Goal: Task Accomplishment & Management: Manage account settings

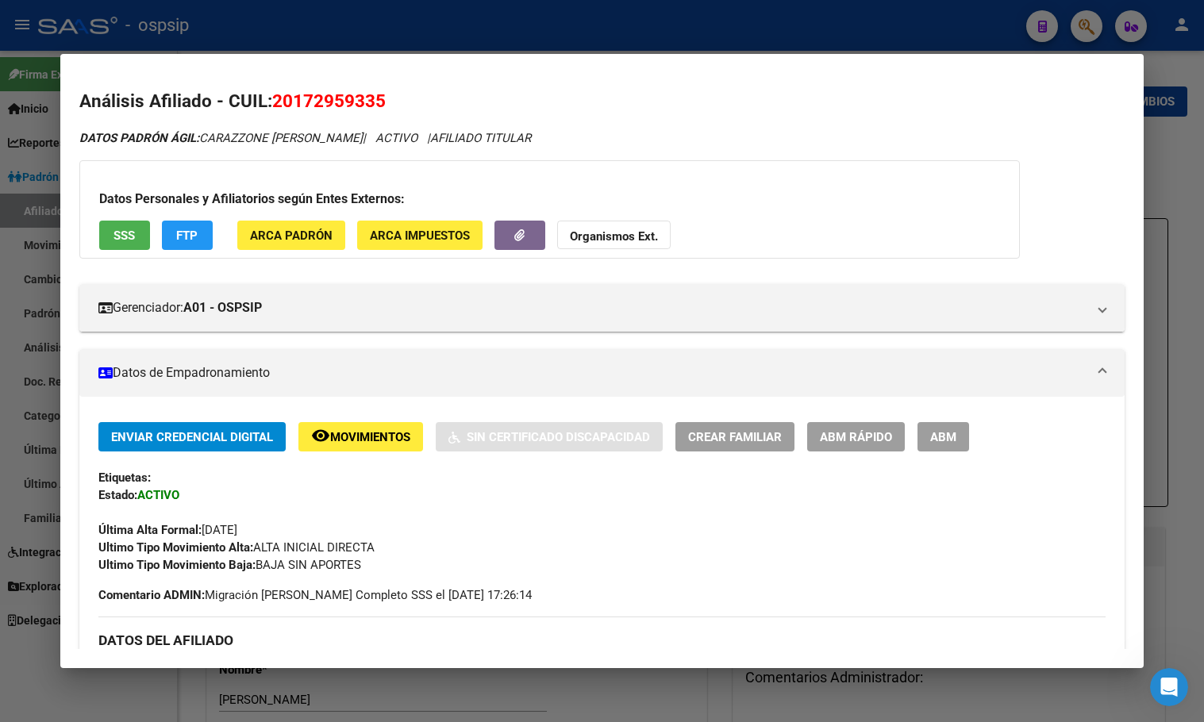
scroll to position [317, 0]
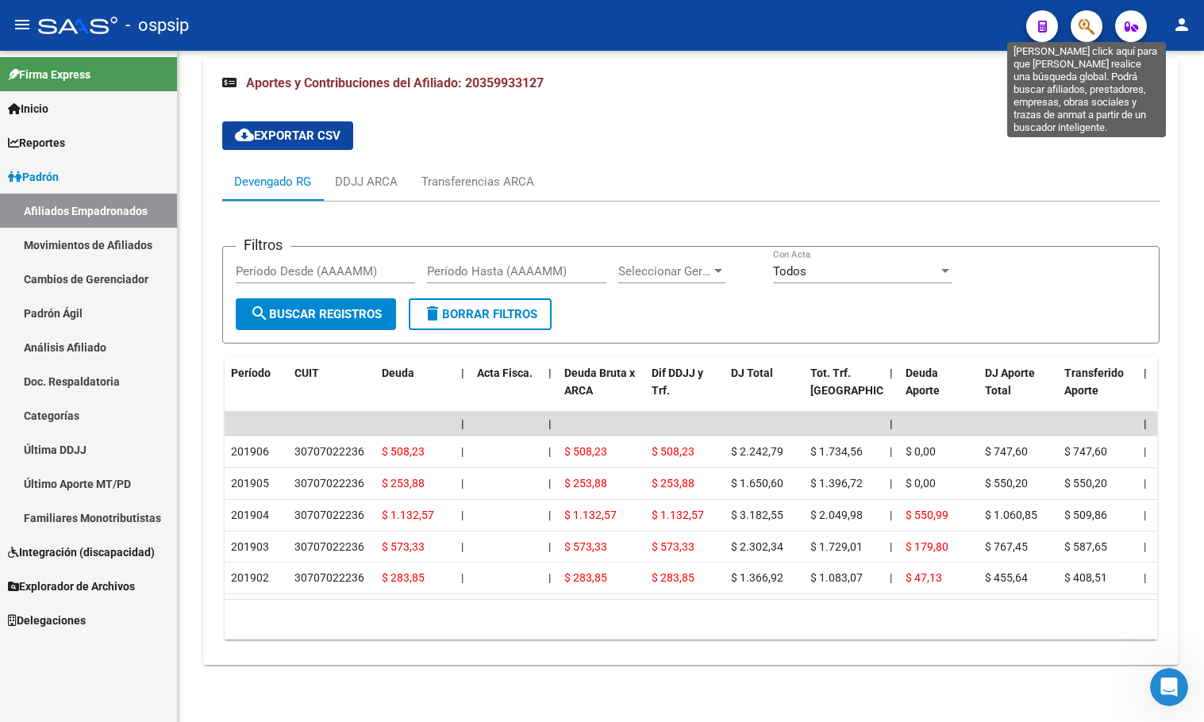
click at [1085, 25] on icon "button" at bounding box center [1087, 26] width 16 height 18
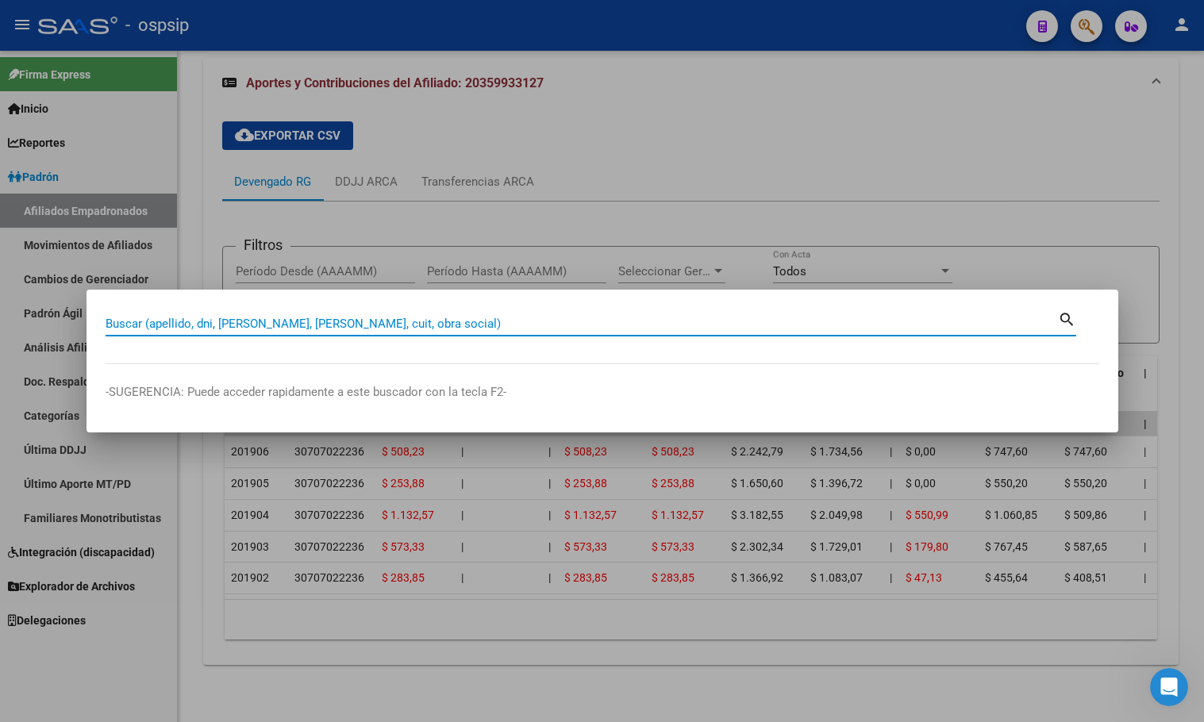
paste input "28952133"
type input "28952133"
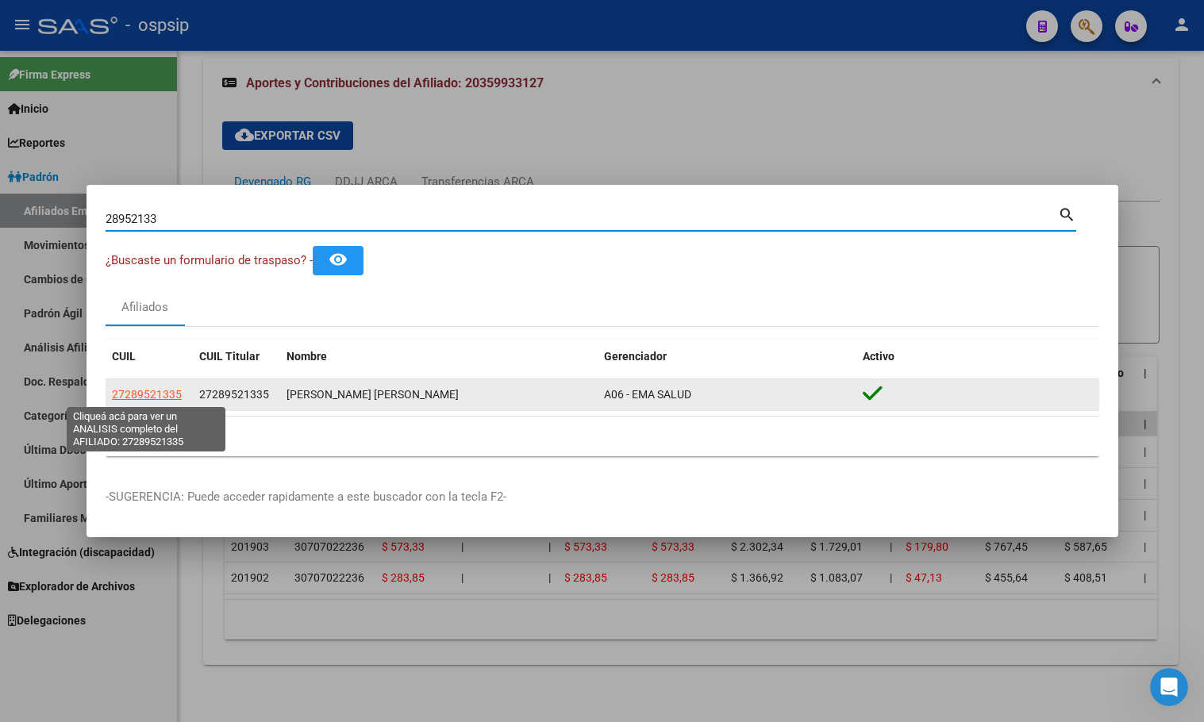
click at [148, 395] on span "27289521335" at bounding box center [147, 394] width 70 height 13
type textarea "27289521335"
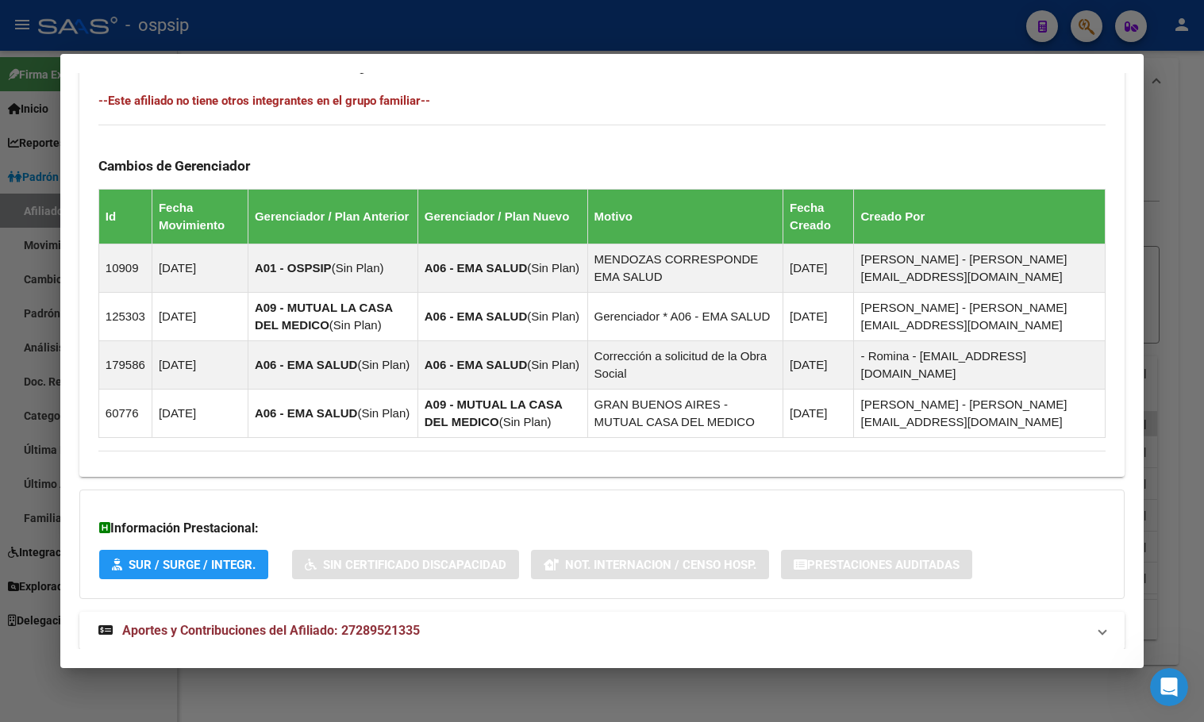
scroll to position [909, 0]
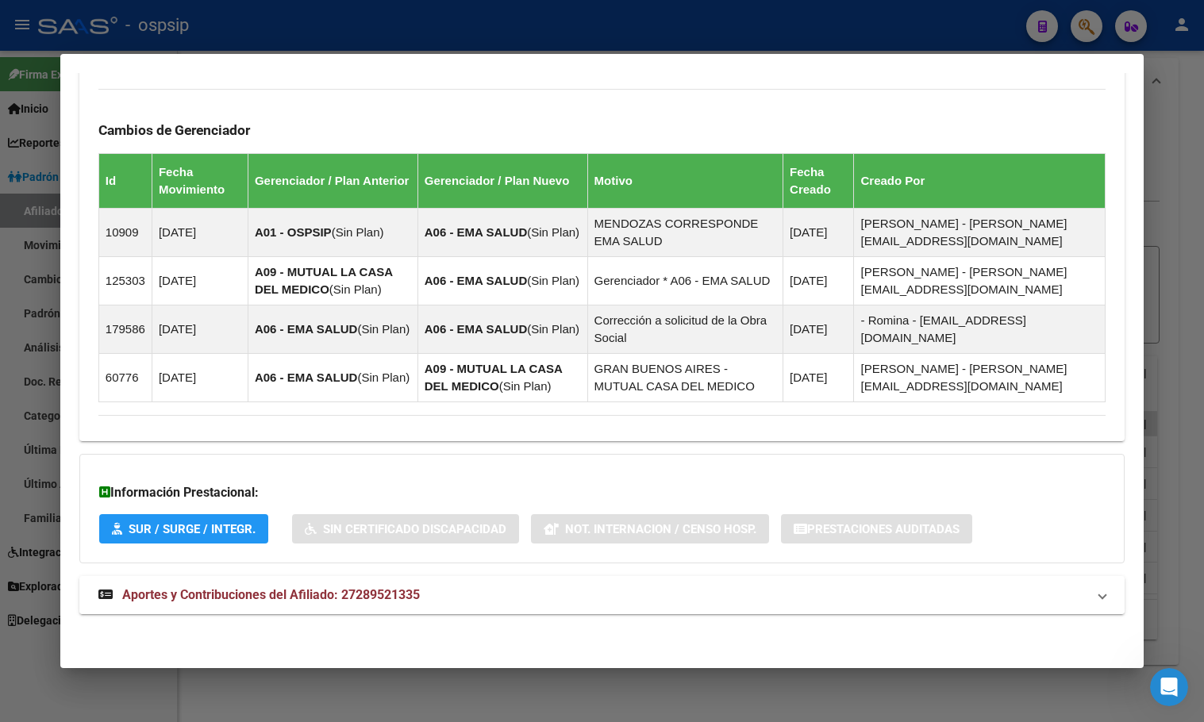
click at [344, 604] on strong "Aportes y Contribuciones del Afiliado: 27289521335" at bounding box center [258, 595] width 321 height 19
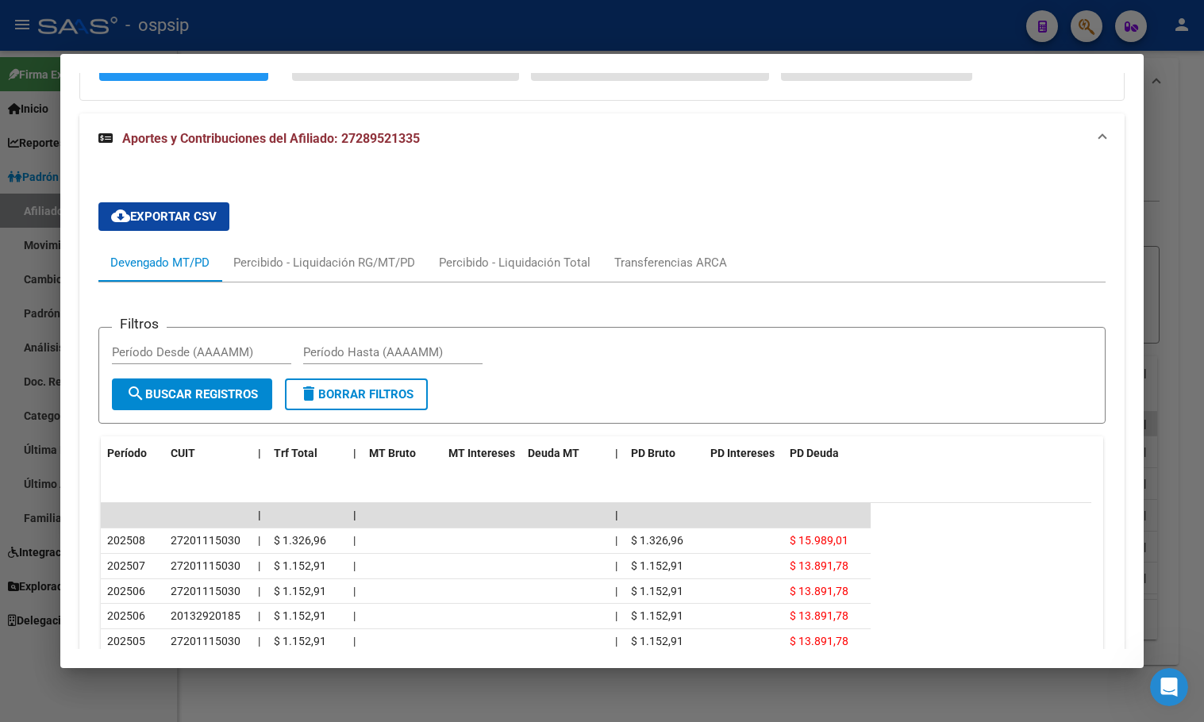
scroll to position [1305, 0]
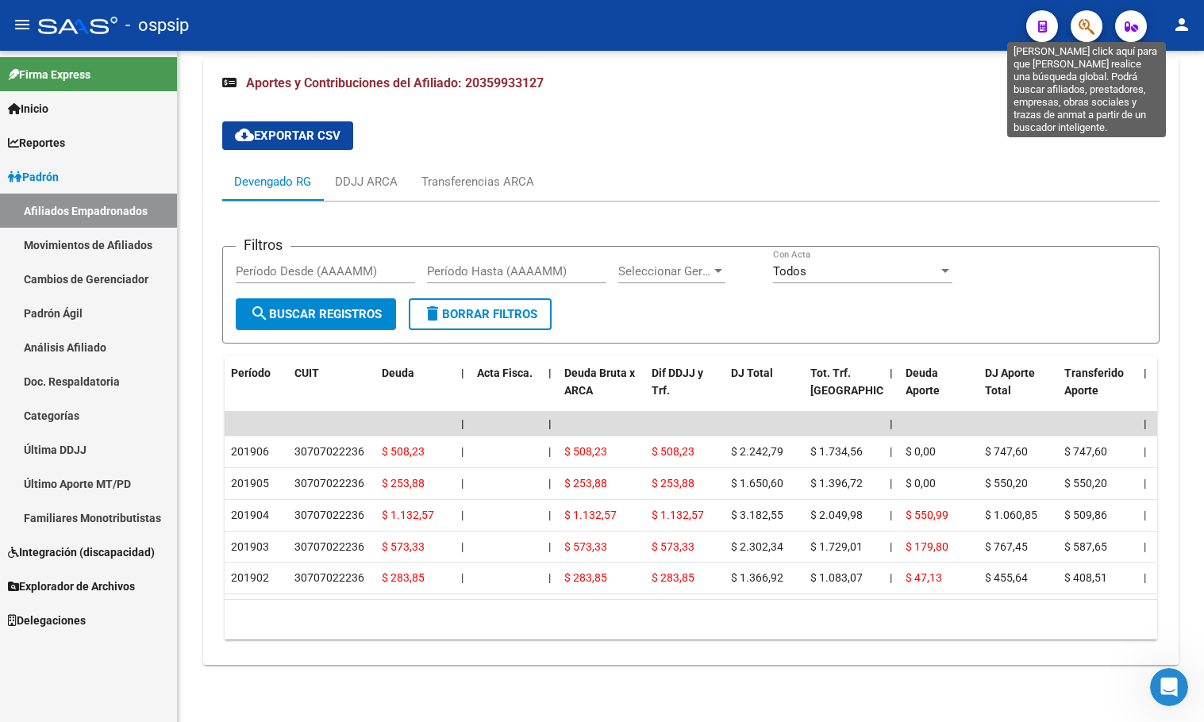
click at [1088, 23] on icon "button" at bounding box center [1087, 26] width 16 height 18
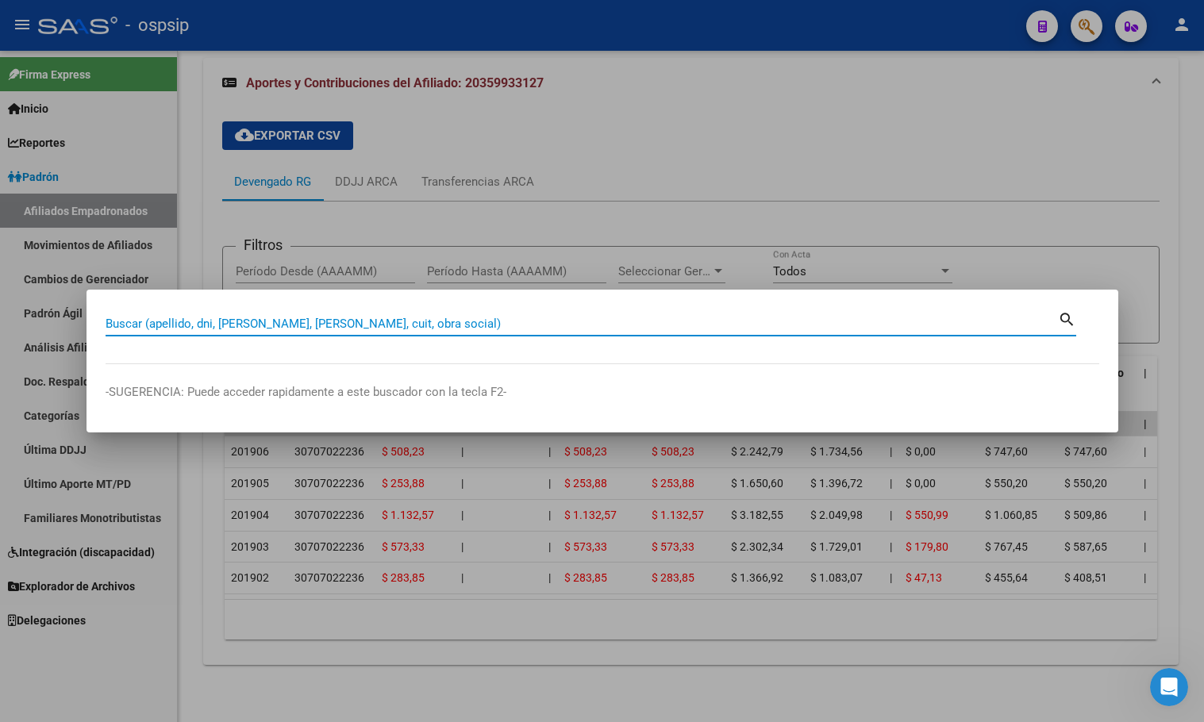
paste input "33522194"
type input "33522194"
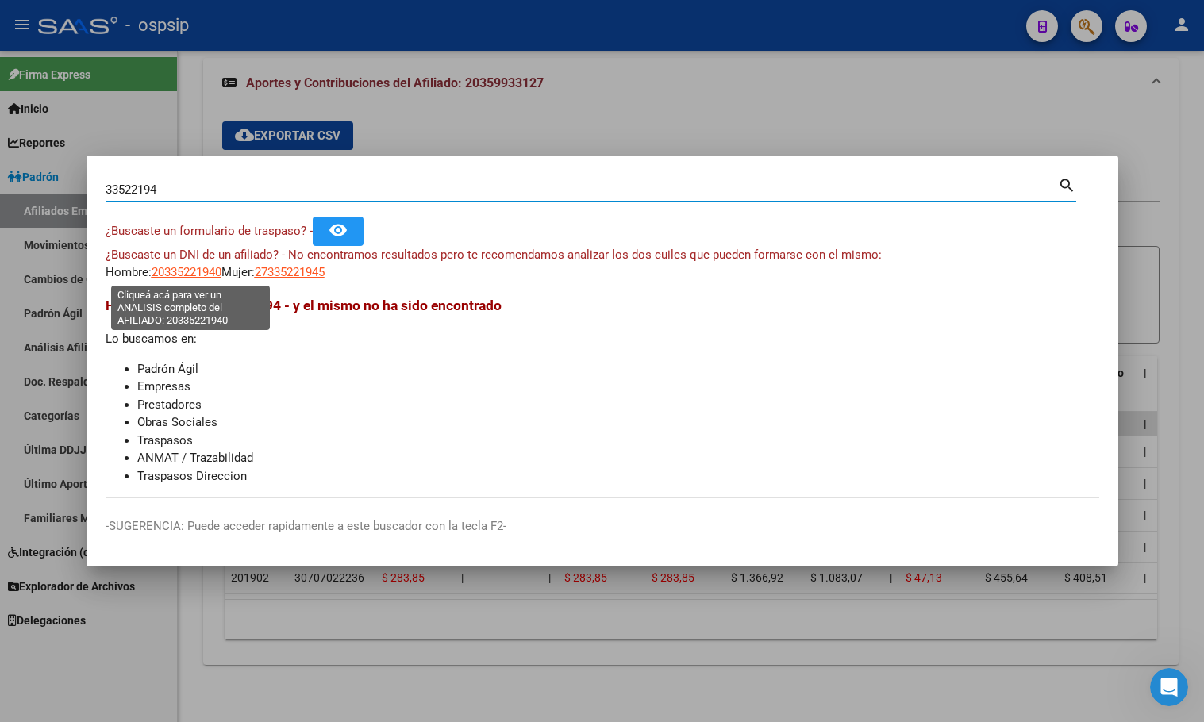
click at [173, 268] on span "20335221940" at bounding box center [187, 272] width 70 height 14
type textarea "20335221940"
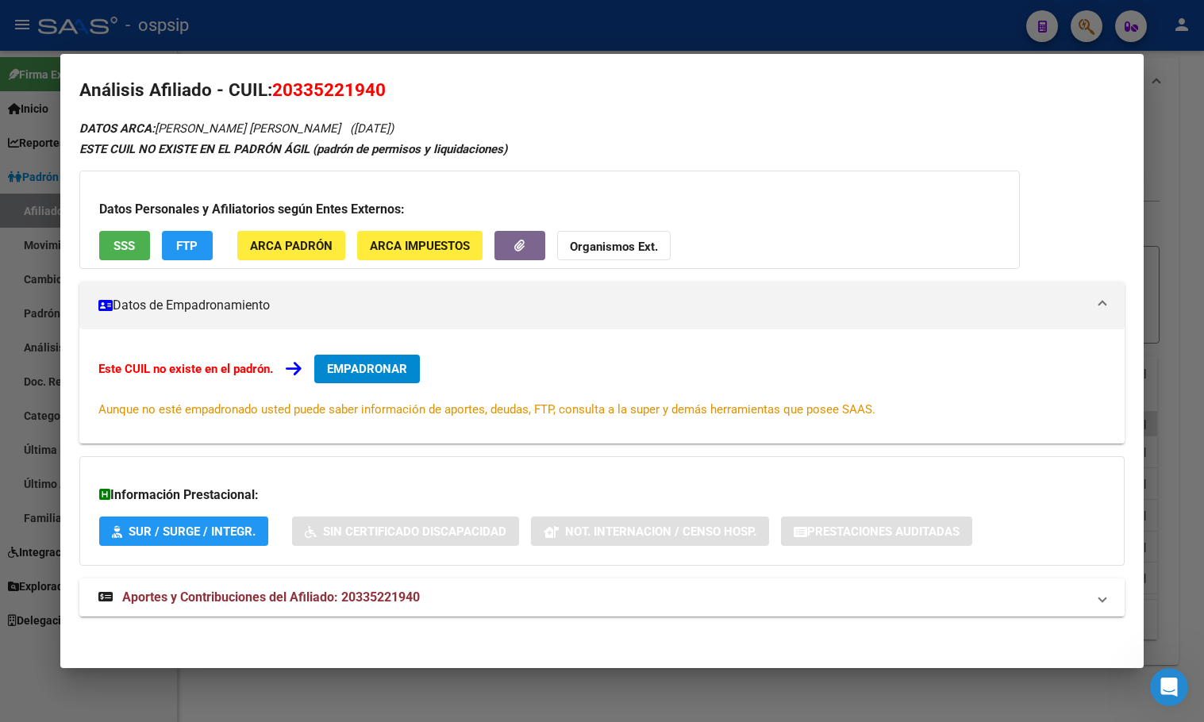
scroll to position [14, 0]
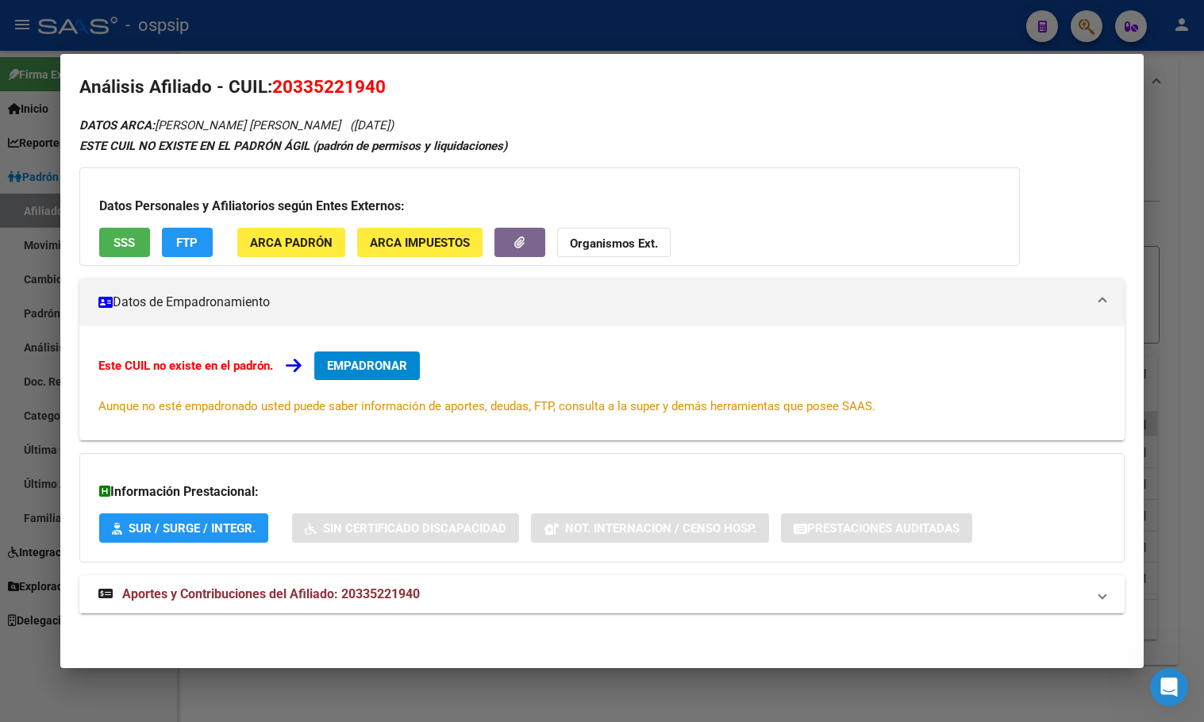
click at [406, 597] on span "Aportes y Contribuciones del Afiliado: 20335221940" at bounding box center [271, 594] width 298 height 15
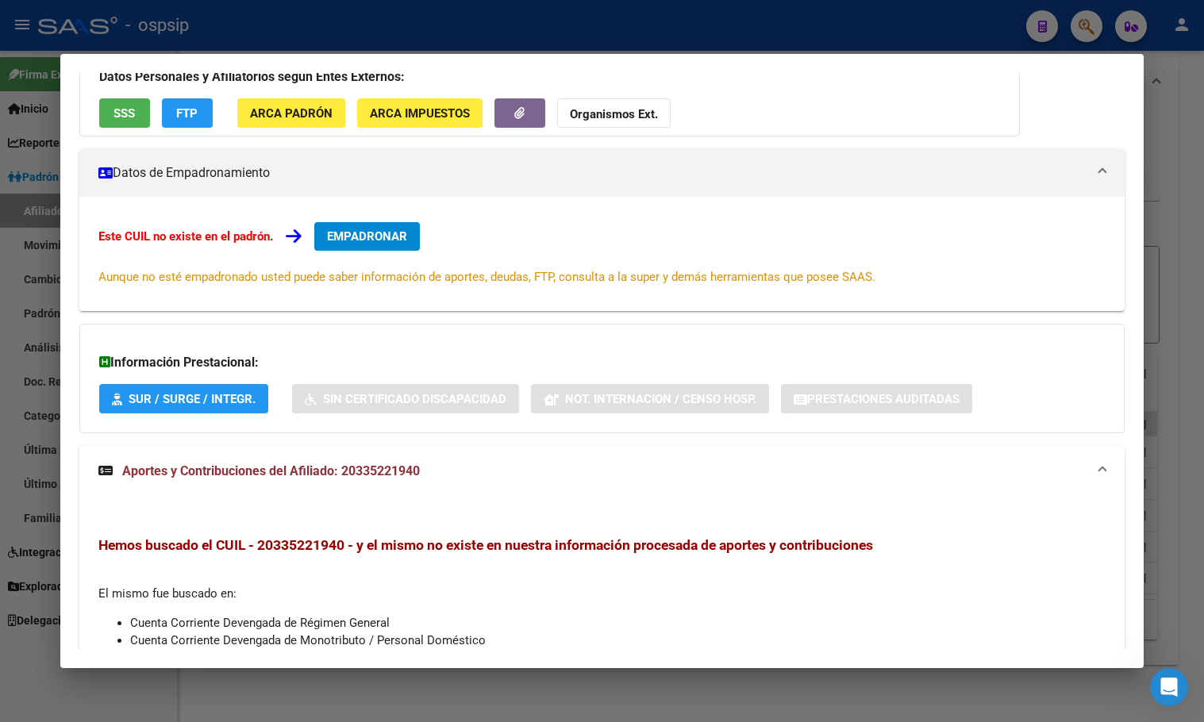
scroll to position [0, 0]
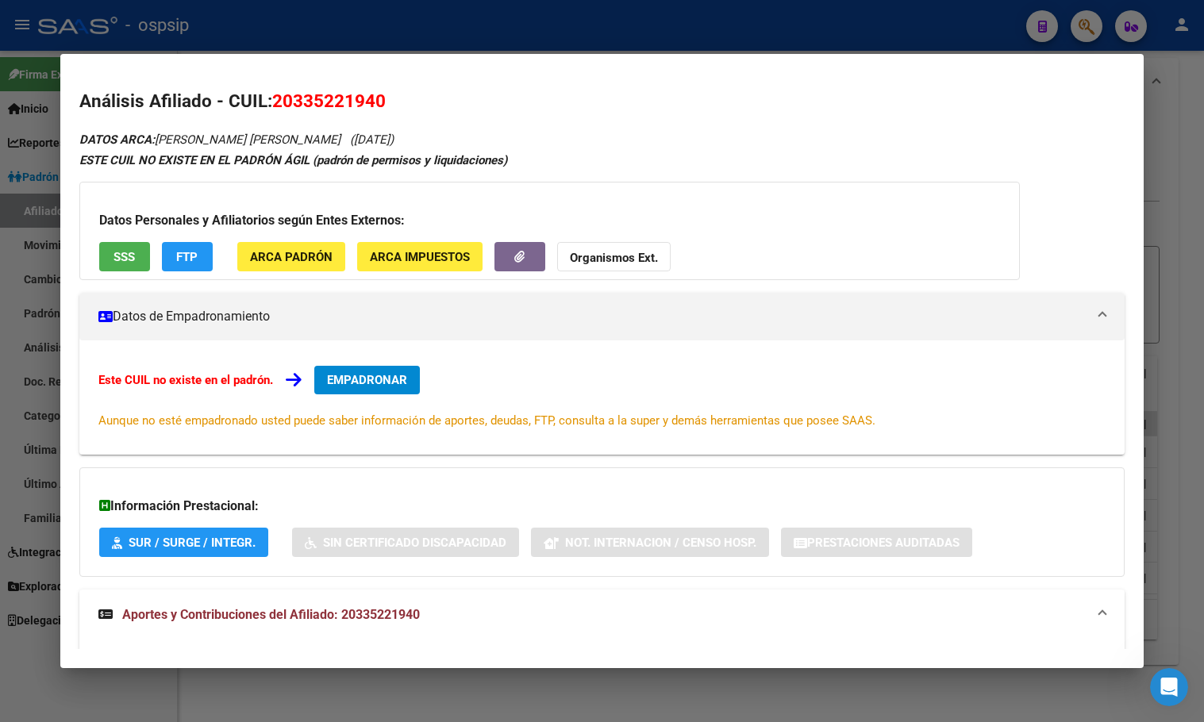
drag, startPoint x: 304, startPoint y: 100, endPoint x: 419, endPoint y: 106, distance: 115.2
click at [419, 106] on h2 "Análisis Afiliado - CUIL: 20335221940" at bounding box center [601, 101] width 1045 height 27
copy span "20335221940"
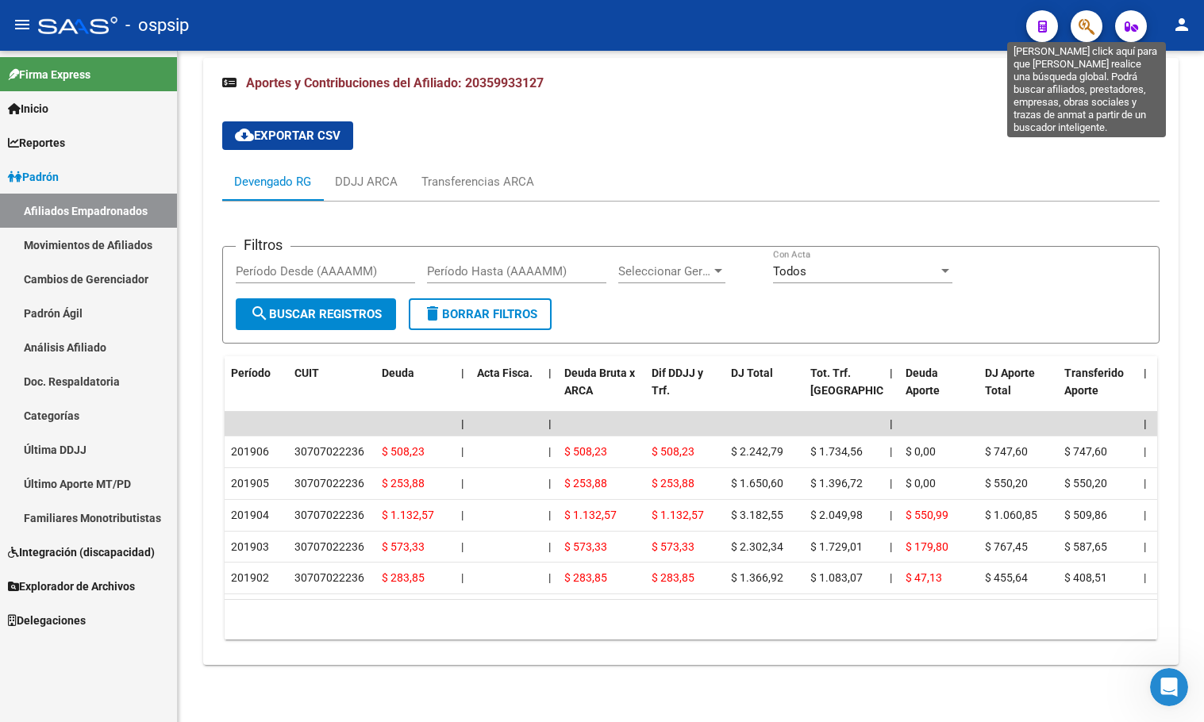
click at [1079, 27] on icon "button" at bounding box center [1087, 26] width 16 height 18
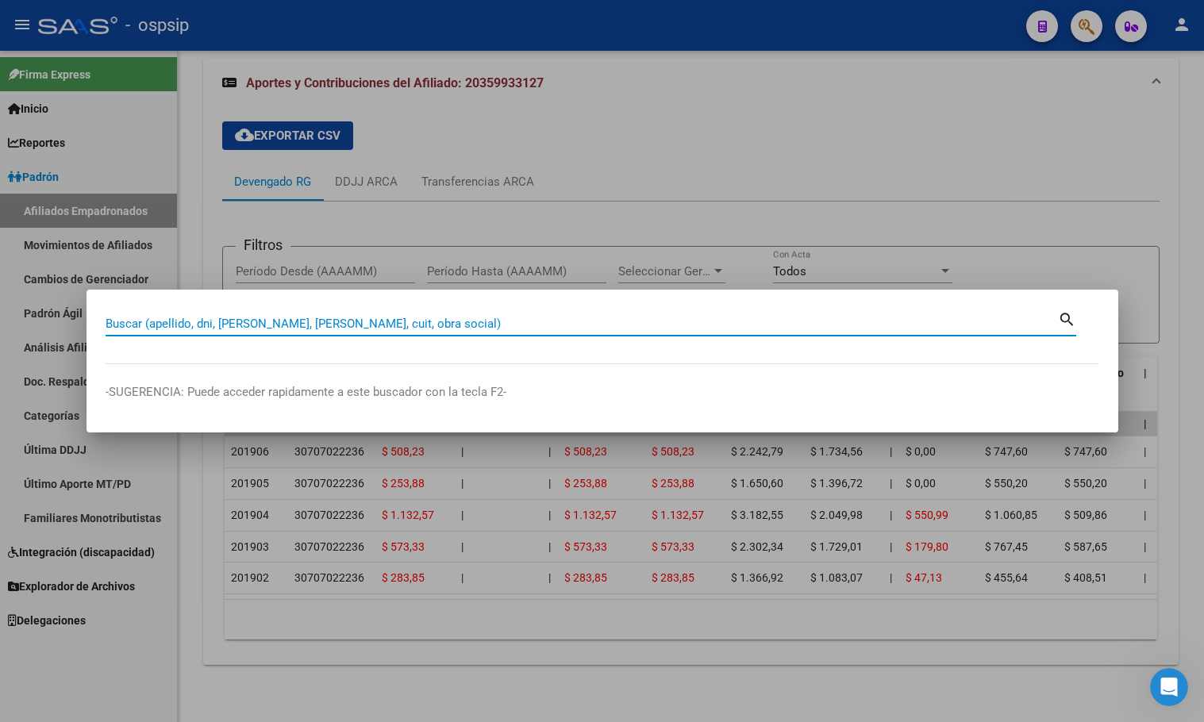
paste input "5813770"
type input "58137706"
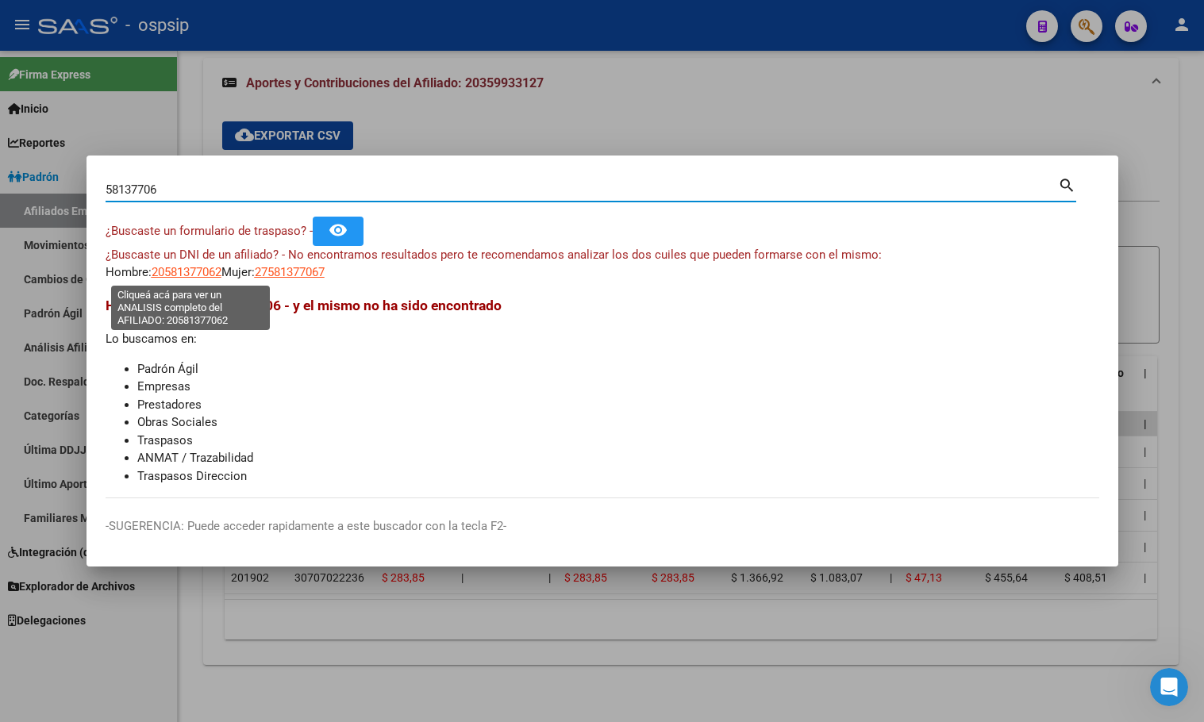
click at [169, 271] on span "20581377062" at bounding box center [187, 272] width 70 height 14
type textarea "20581377062"
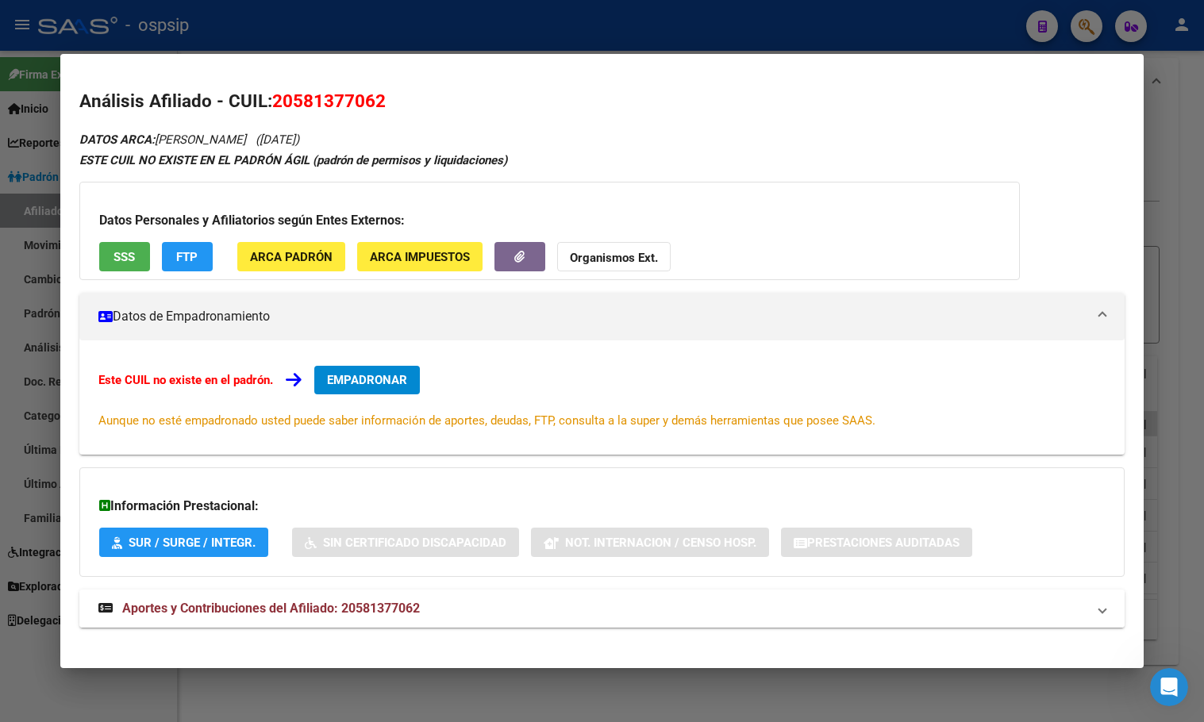
click at [401, 604] on span "Aportes y Contribuciones del Afiliado: 20581377062" at bounding box center [271, 608] width 298 height 15
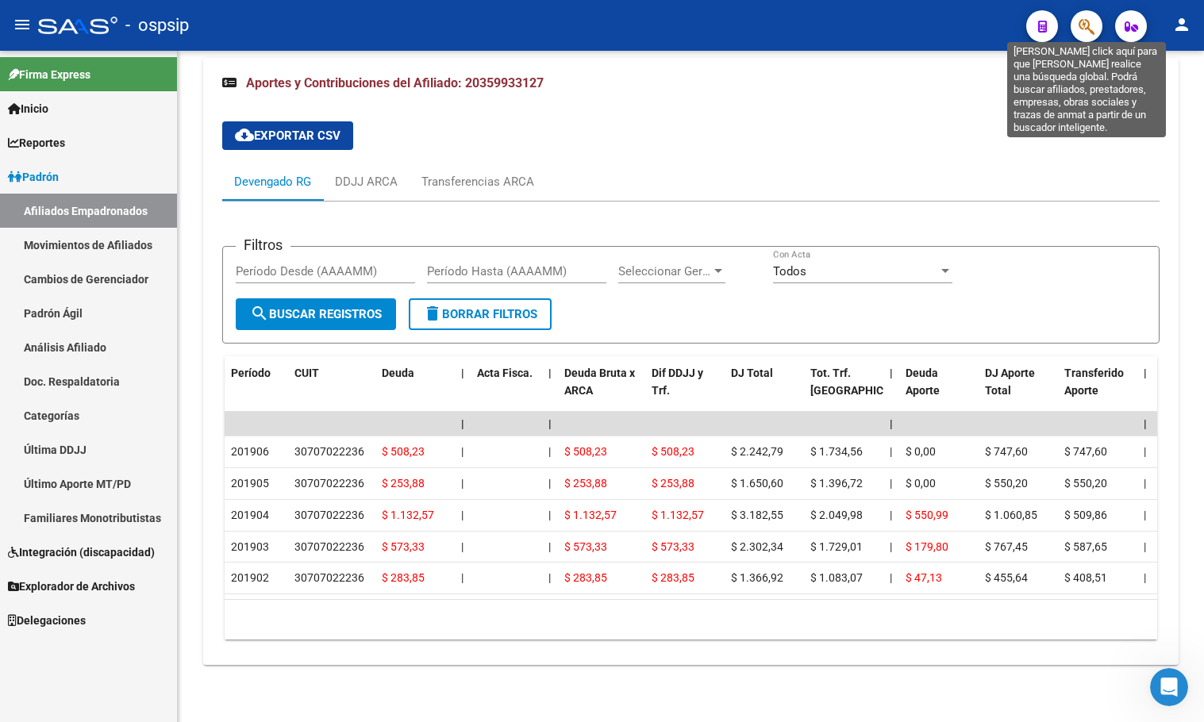
click at [1086, 17] on span "button" at bounding box center [1087, 26] width 16 height 33
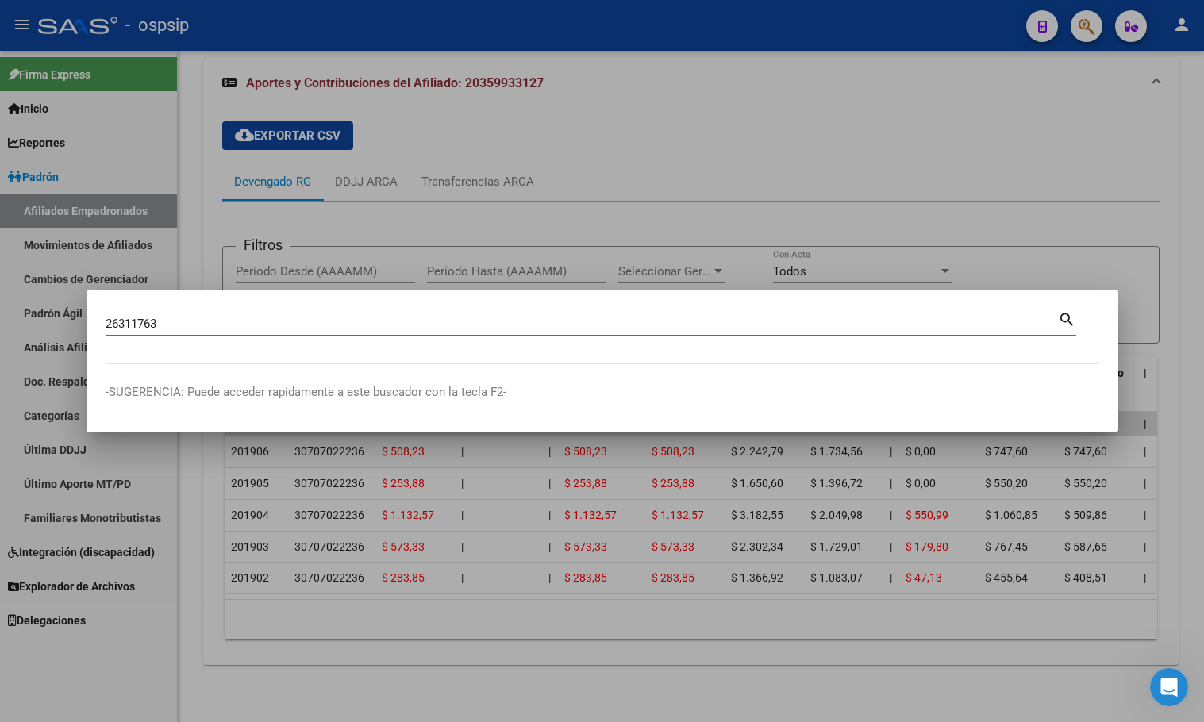
type input "26311763"
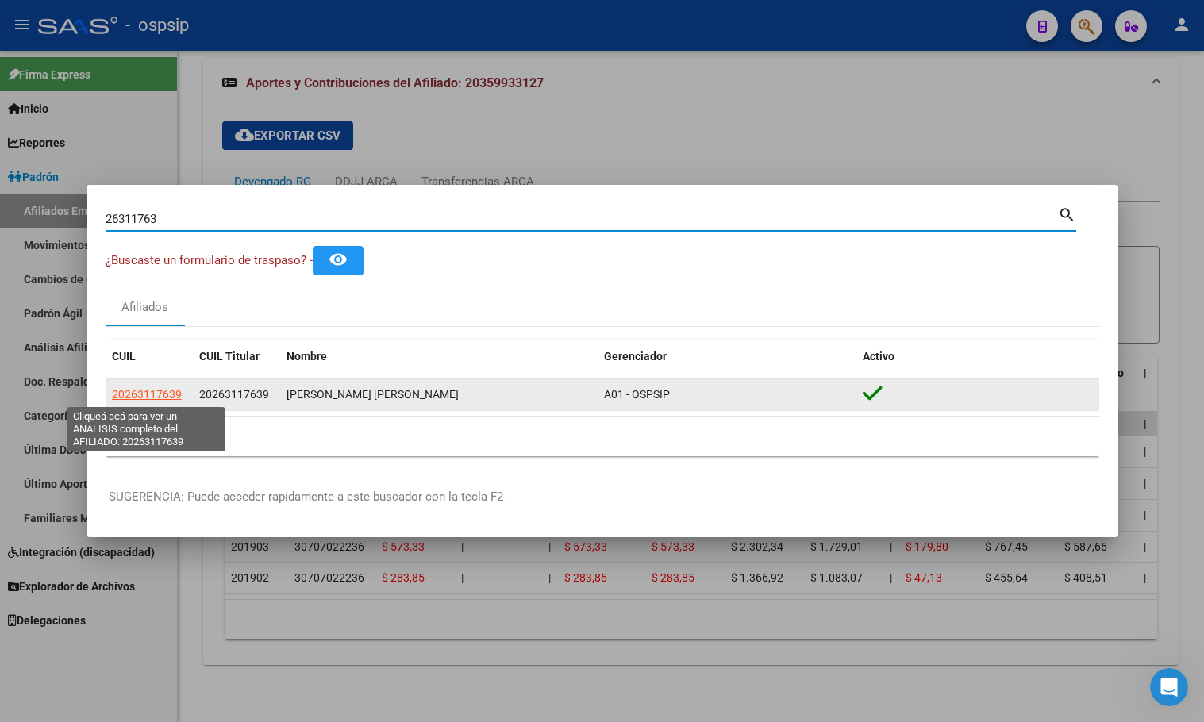
click at [148, 394] on span "20263117639" at bounding box center [147, 394] width 70 height 13
type textarea "20263117639"
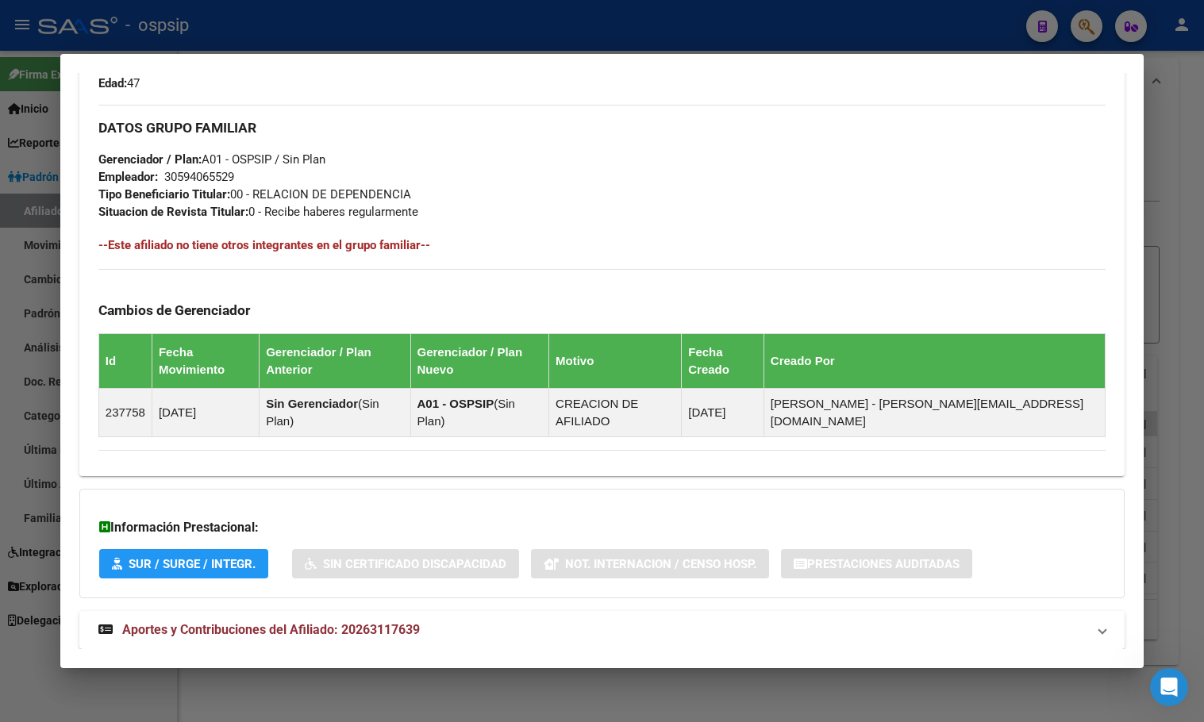
scroll to position [144, 0]
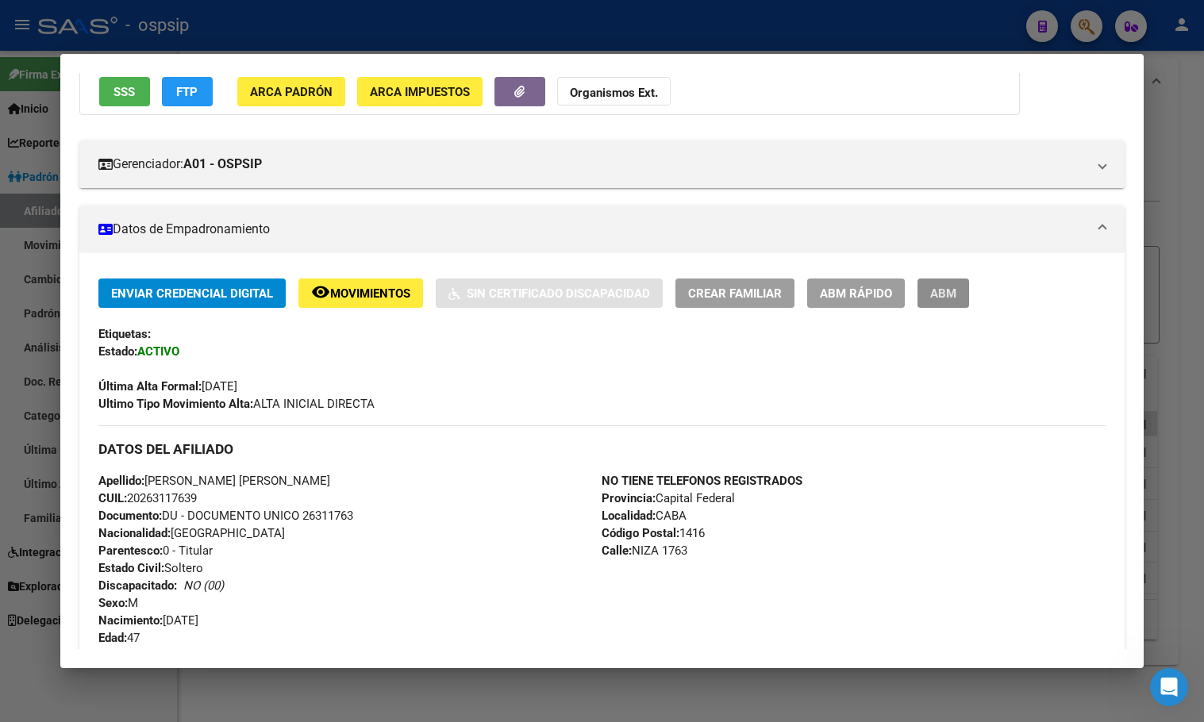
drag, startPoint x: 948, startPoint y: 291, endPoint x: 768, endPoint y: 433, distance: 228.8
click at [948, 291] on span "ABM" at bounding box center [943, 294] width 26 height 14
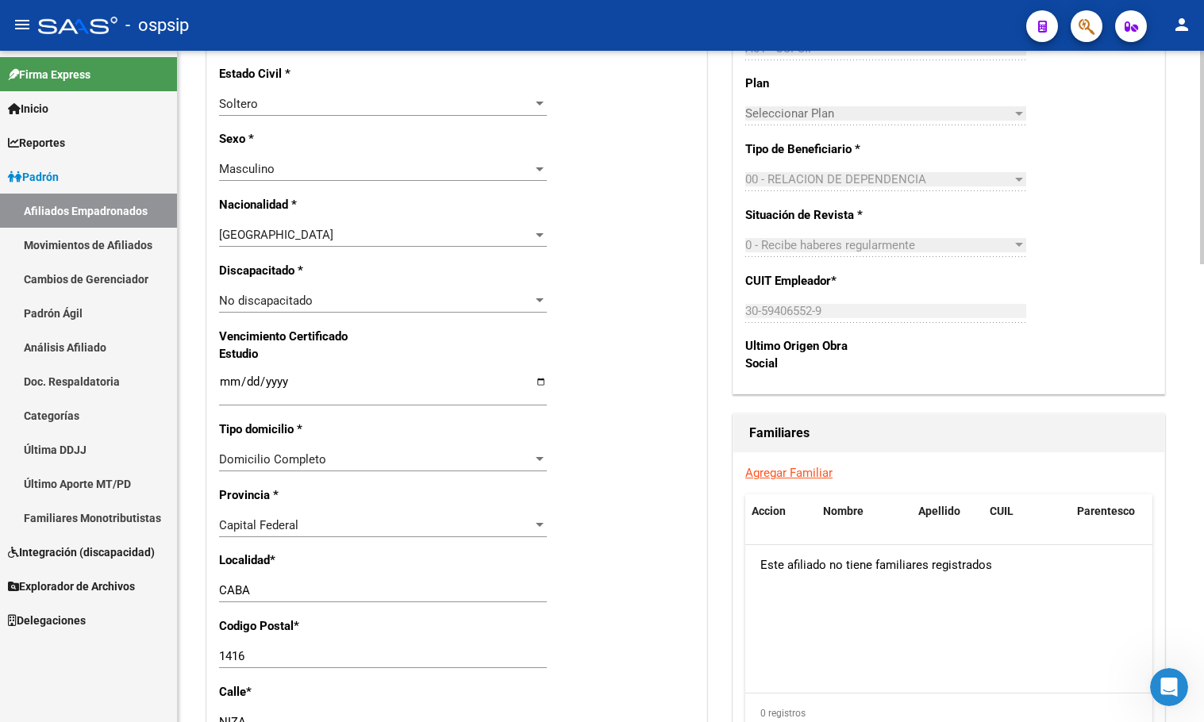
scroll to position [873, 0]
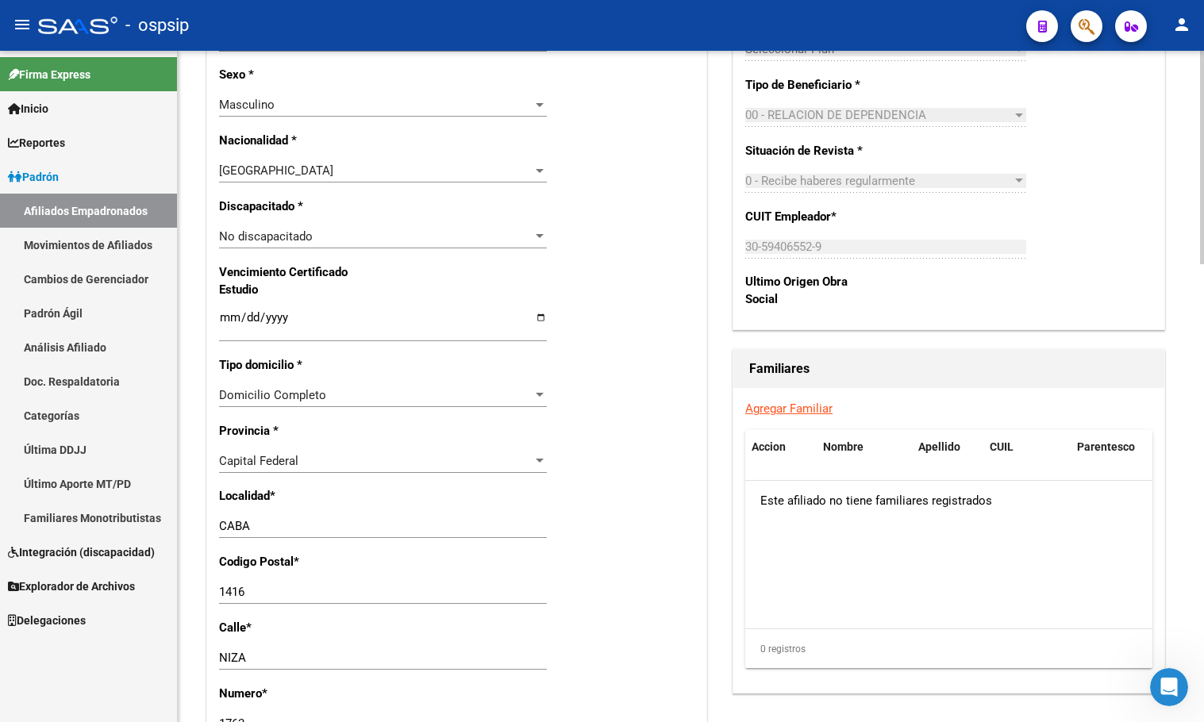
click at [291, 468] on span "Capital Federal" at bounding box center [258, 461] width 79 height 14
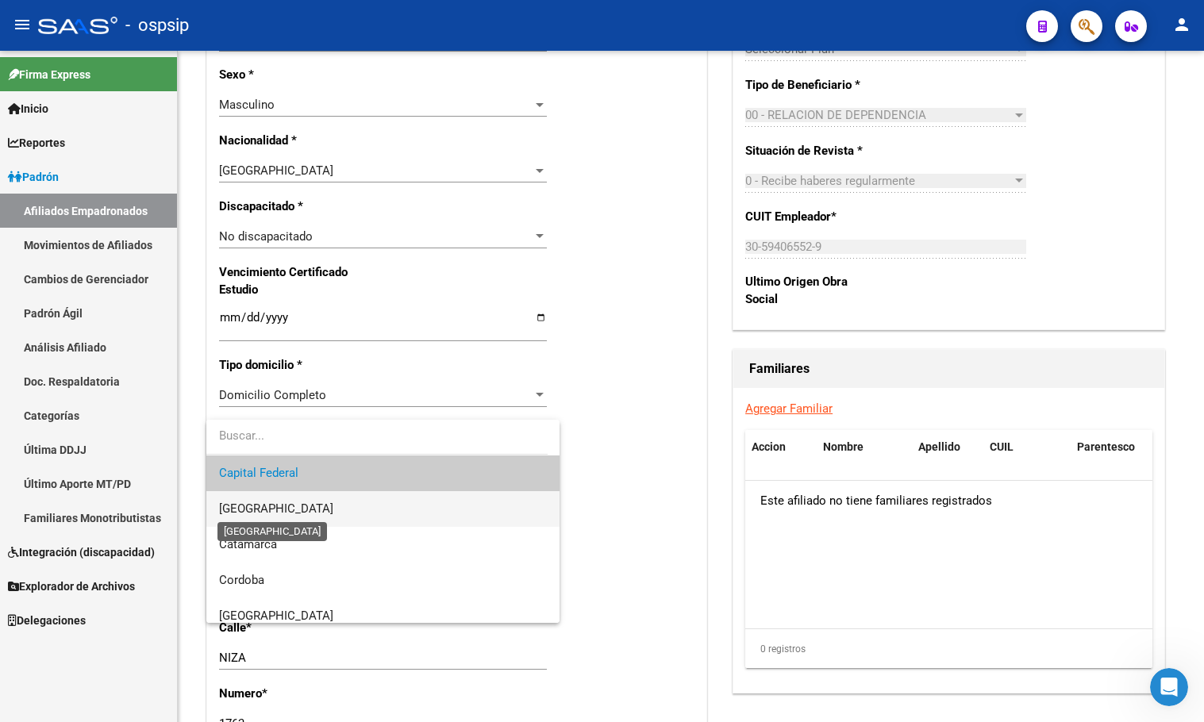
click at [264, 506] on span "[GEOGRAPHIC_DATA]" at bounding box center [276, 509] width 114 height 14
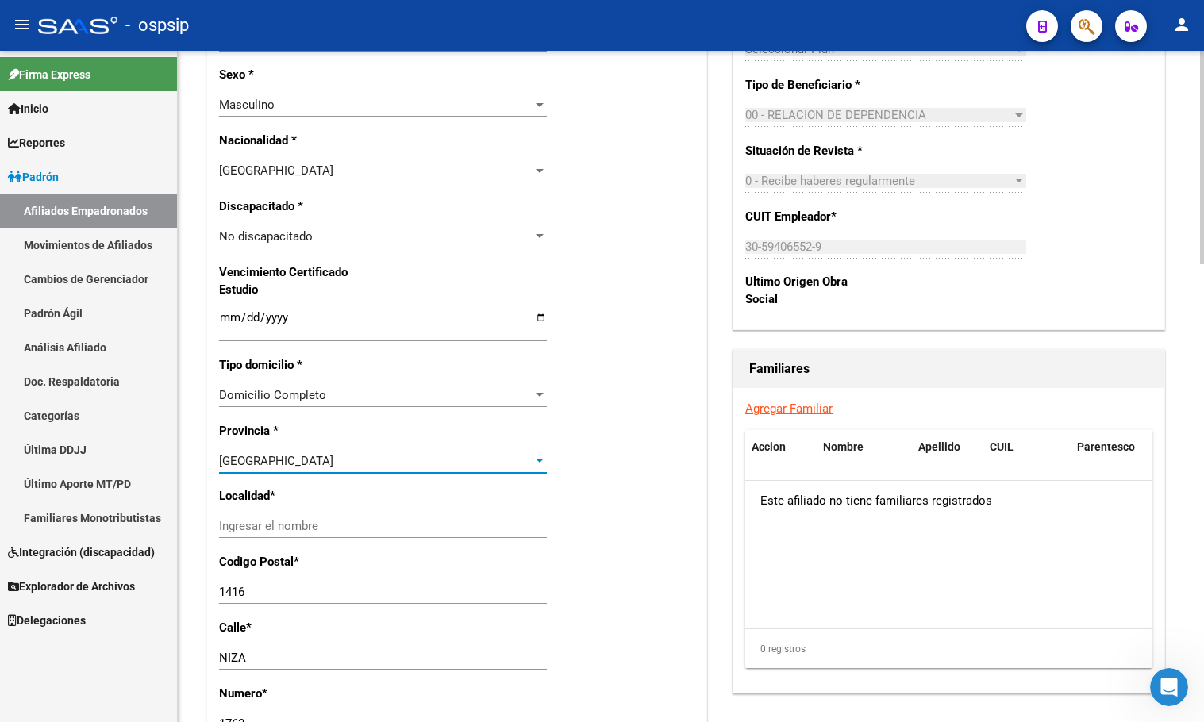
click at [262, 533] on input "Ingresar el nombre" at bounding box center [383, 526] width 328 height 14
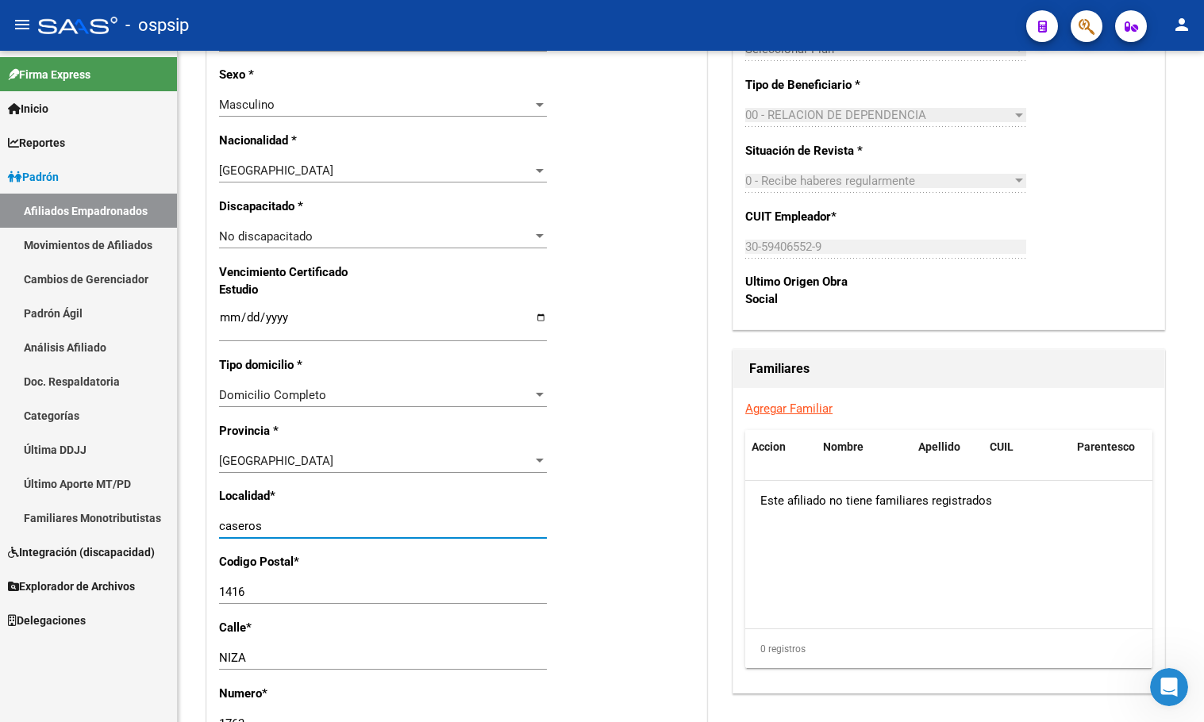
type input "caseros"
drag, startPoint x: 263, startPoint y: 610, endPoint x: 129, endPoint y: 621, distance: 133.9
click at [135, 621] on mat-sidenav-container "Firma Express Inicio Calendario SSS Instructivos Contacto OS Reportes Padrón Tr…" at bounding box center [602, 386] width 1204 height 671
type input "1678"
type input "[PERSON_NAME]"
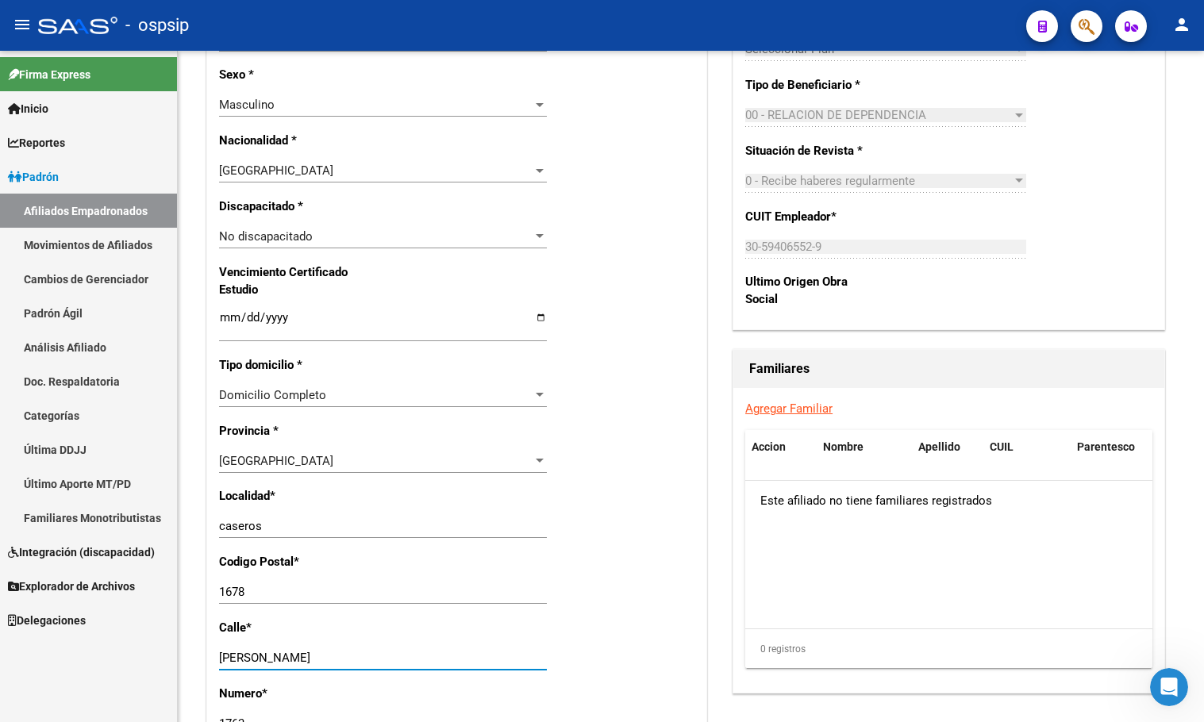
scroll to position [1222, 0]
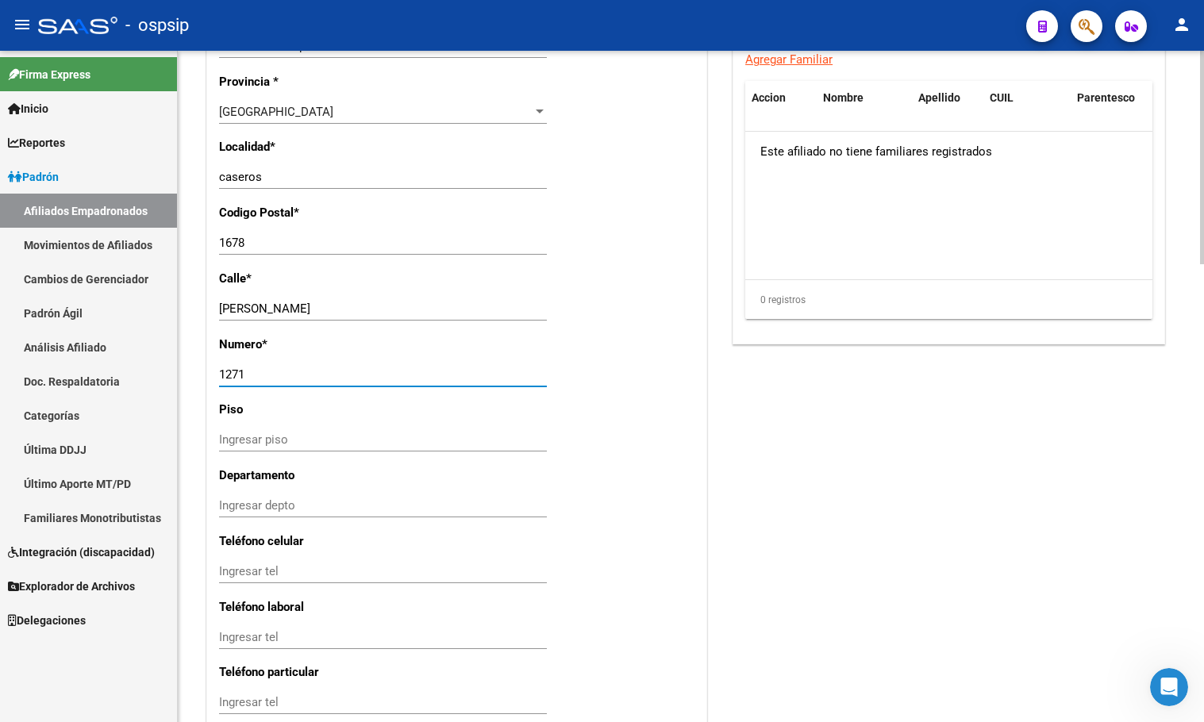
type input "1271"
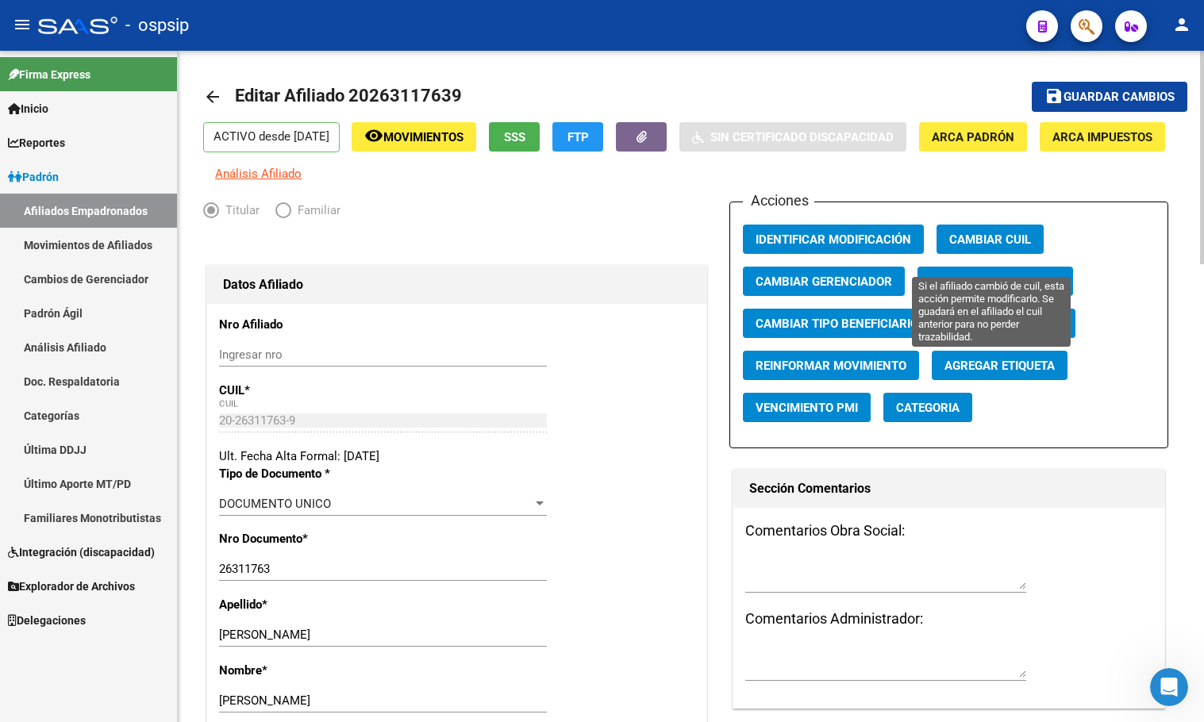
scroll to position [0, 0]
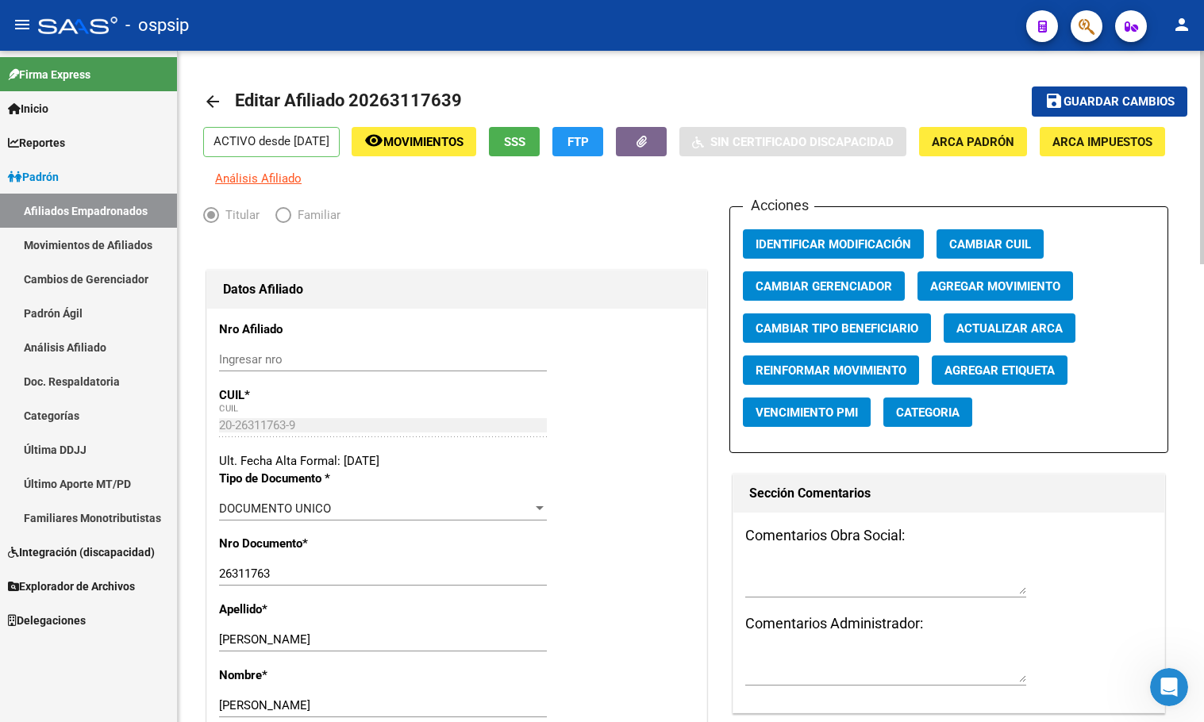
click at [1091, 97] on span "Guardar cambios" at bounding box center [1119, 102] width 111 height 14
